Goal: Check status: Check status

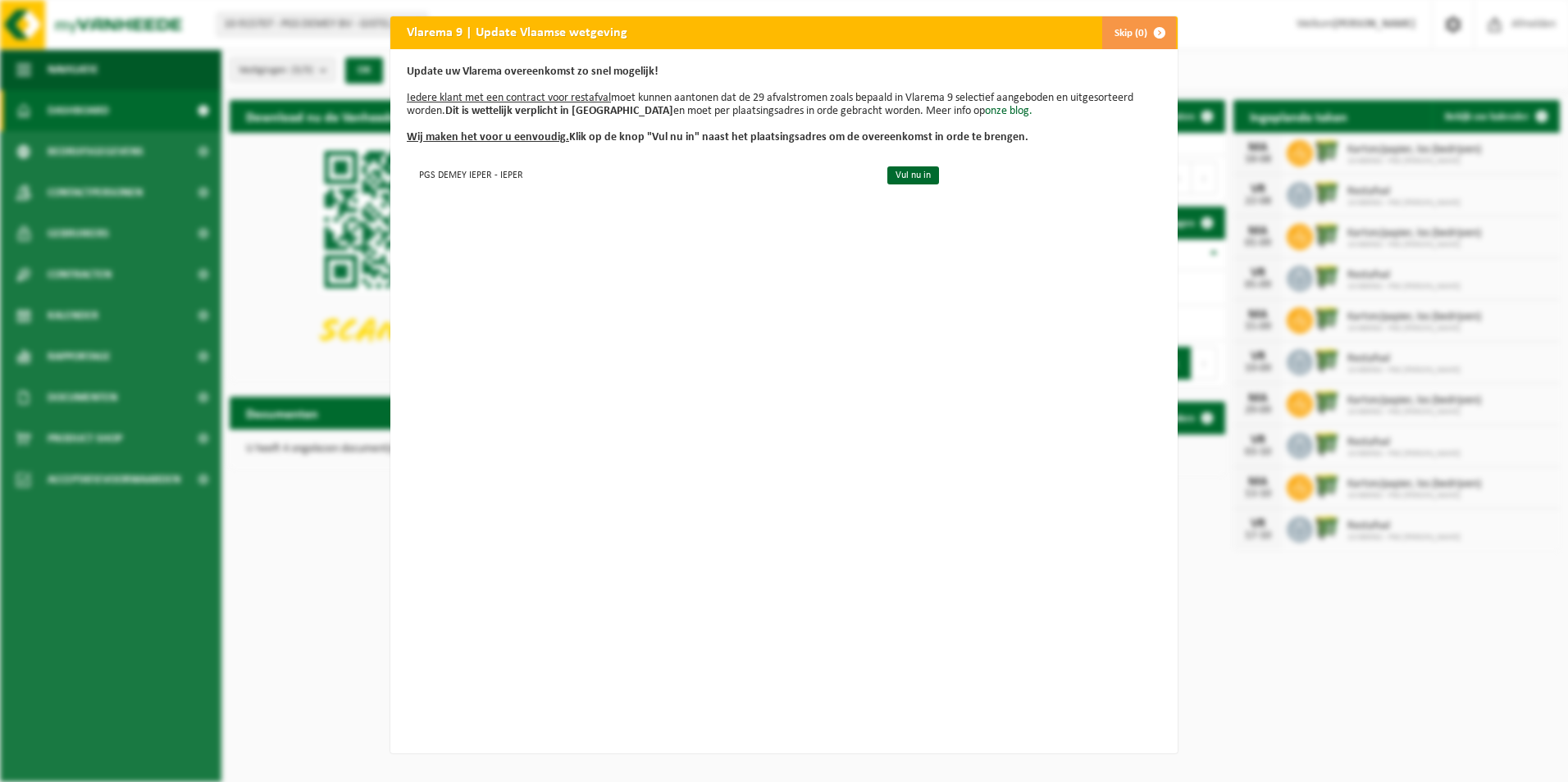
click at [1152, 29] on span "button" at bounding box center [1159, 33] width 33 height 33
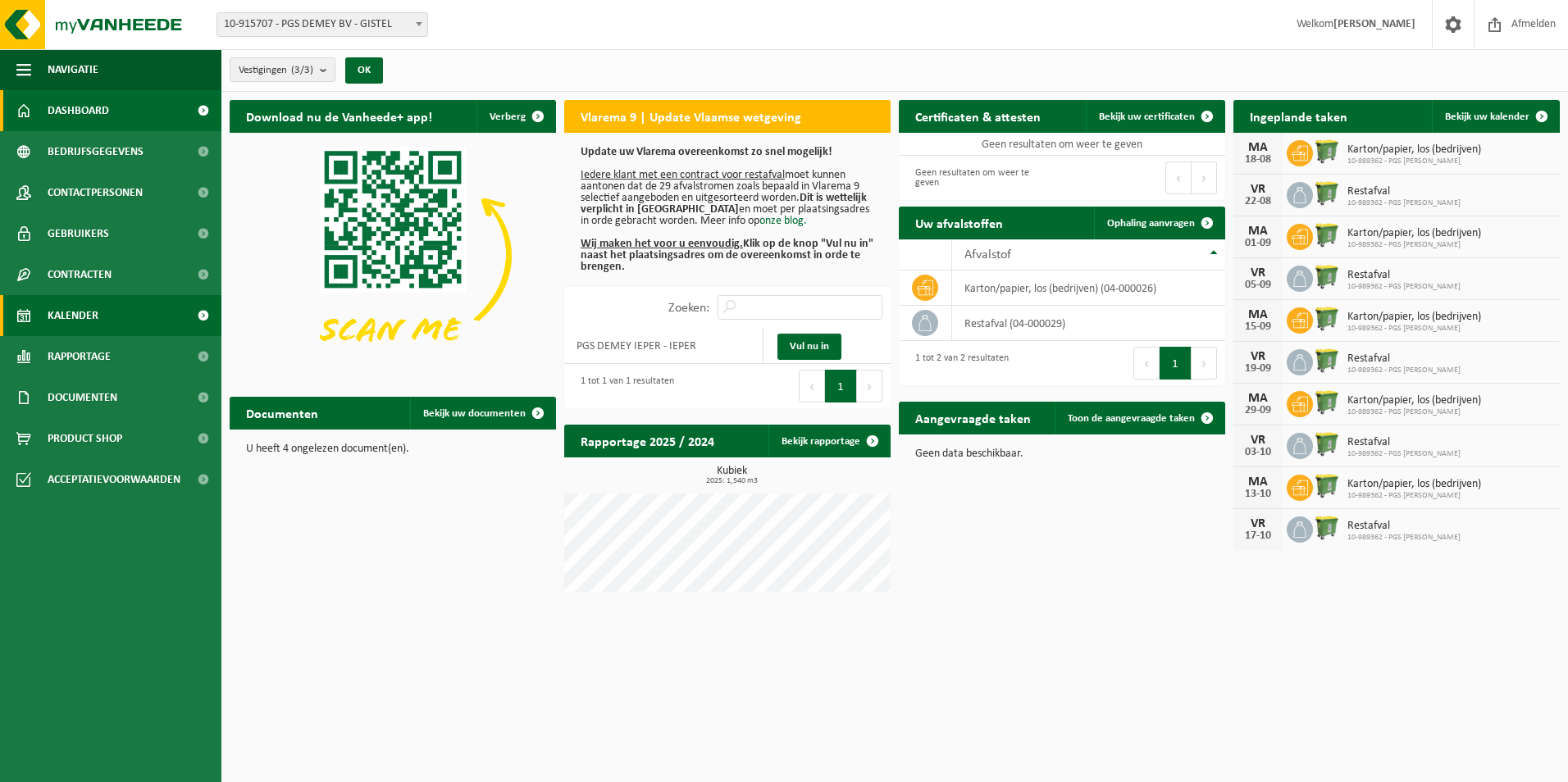
click at [80, 315] on span "Kalender" at bounding box center [73, 315] width 51 height 41
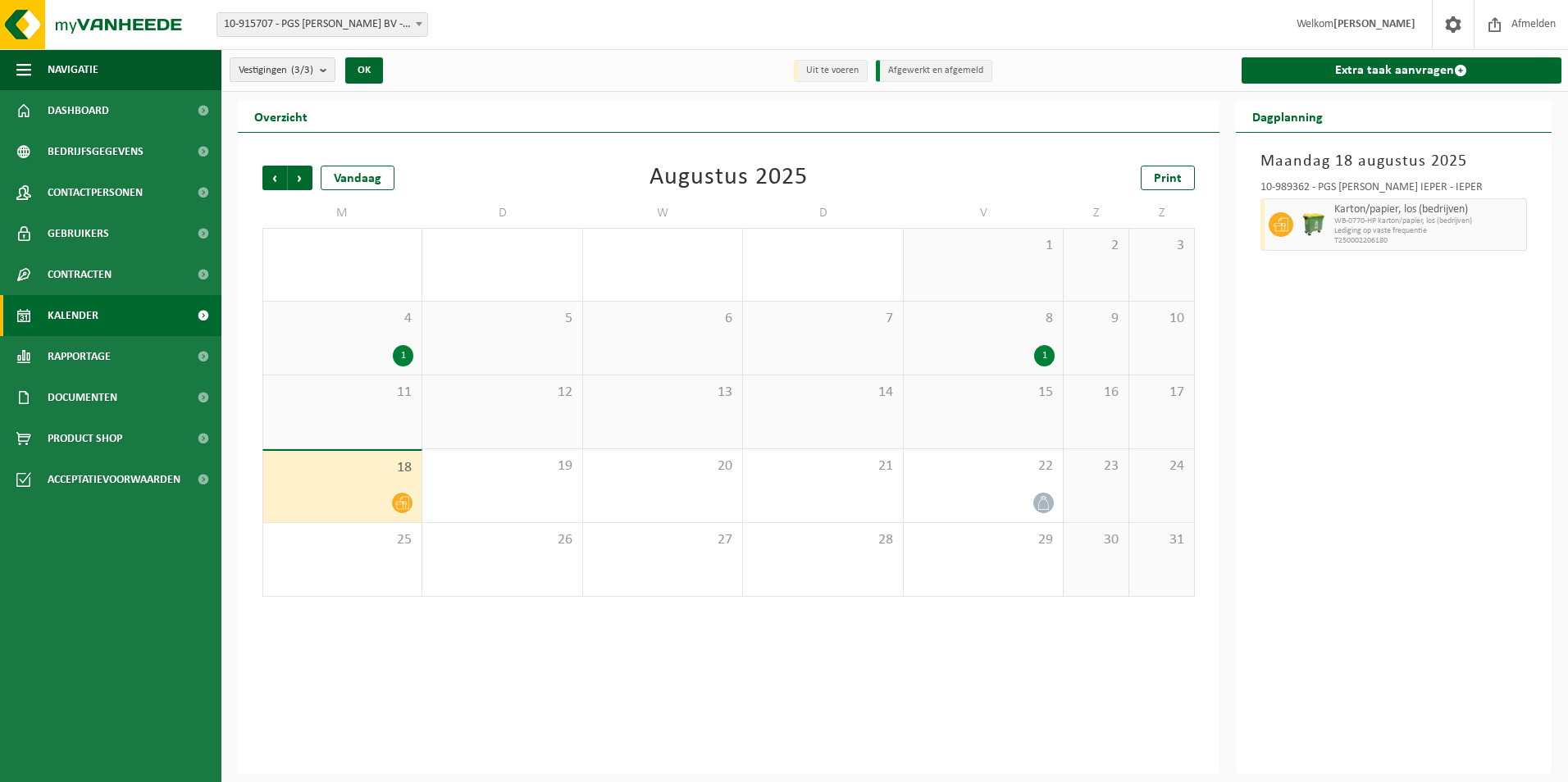
click at [373, 497] on div at bounding box center [342, 503] width 142 height 22
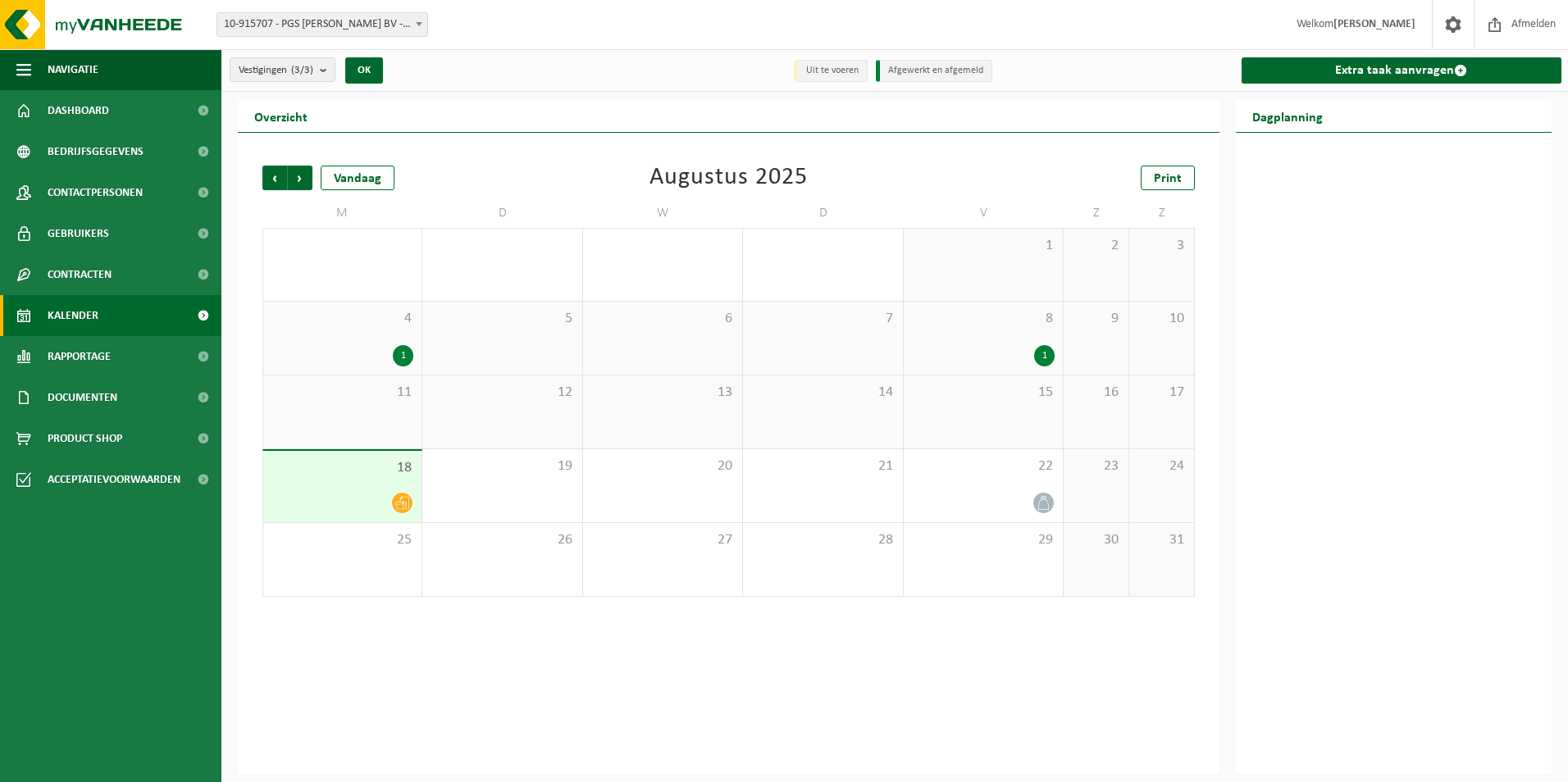
click at [373, 497] on div at bounding box center [342, 503] width 142 height 22
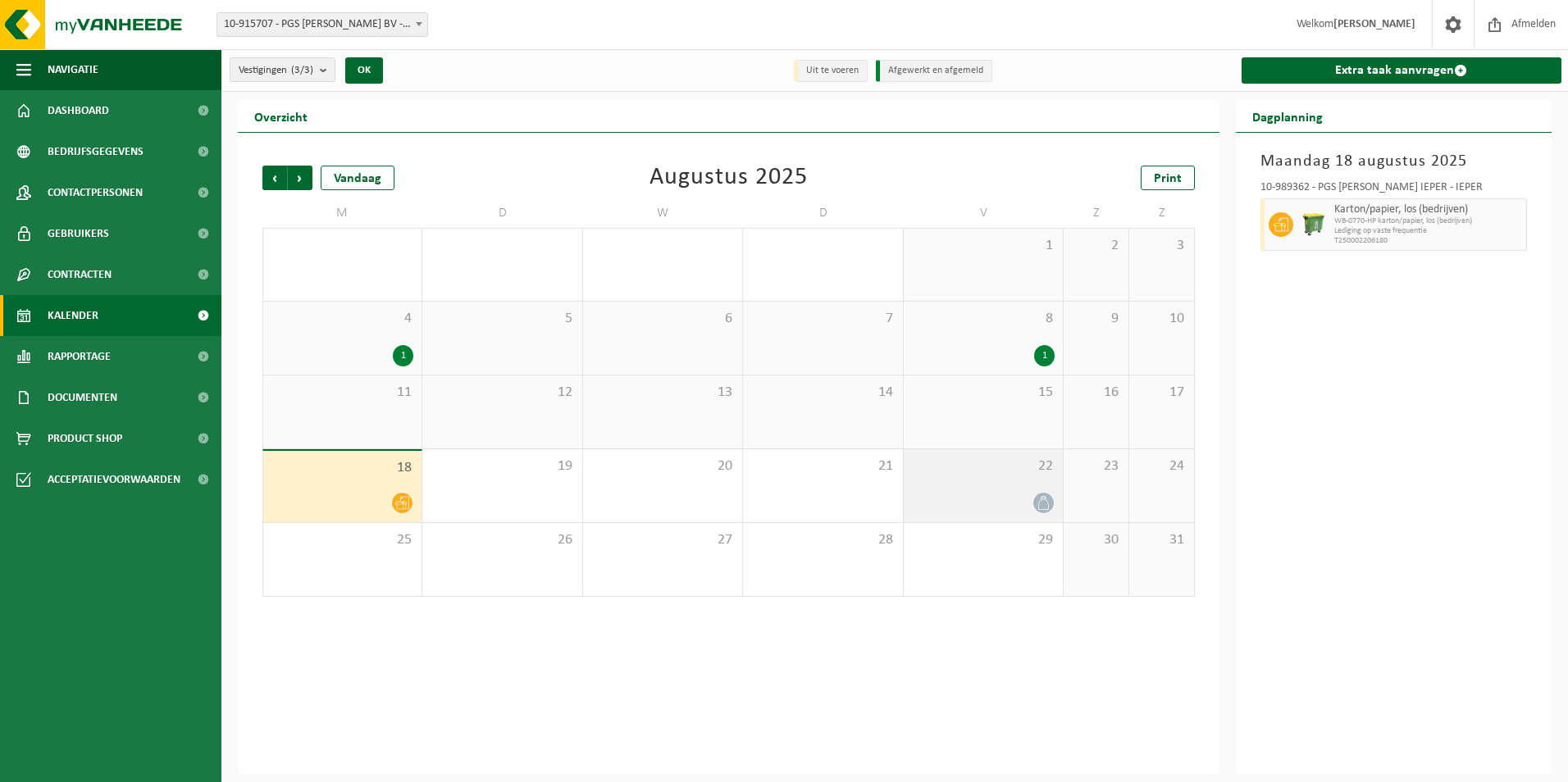
click at [1004, 488] on div "22" at bounding box center [984, 485] width 159 height 73
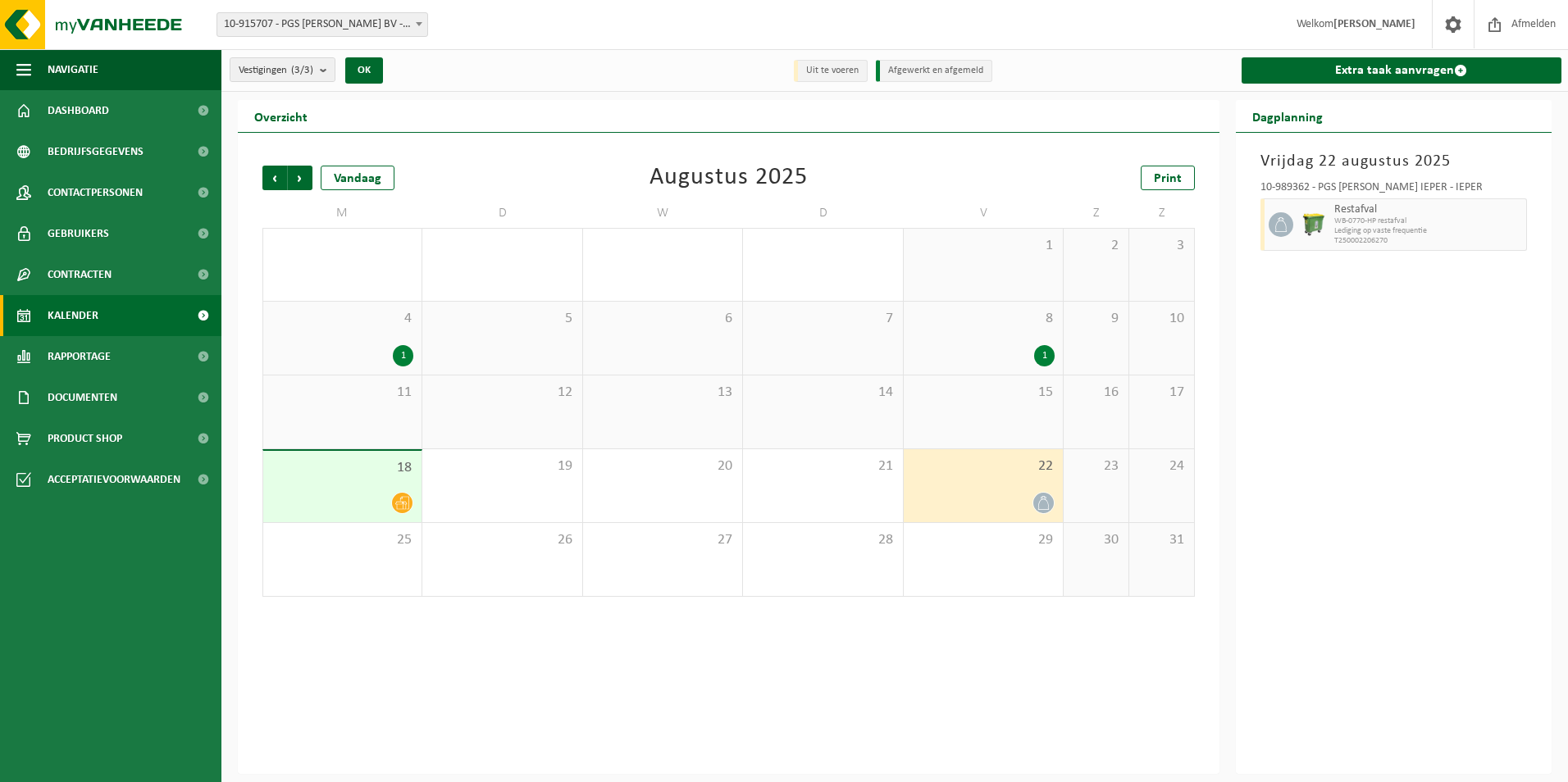
click at [327, 477] on div "18" at bounding box center [342, 486] width 159 height 71
